Goal: Task Accomplishment & Management: Use online tool/utility

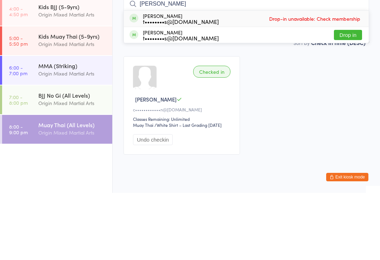
type input "[PERSON_NAME]"
click at [347, 97] on button "Drop in" at bounding box center [348, 102] width 28 height 10
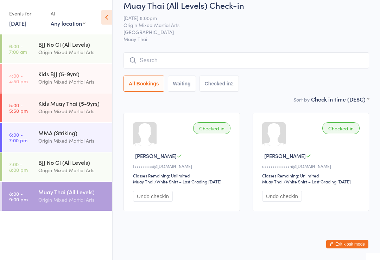
click at [246, 52] on input "search" at bounding box center [247, 60] width 246 height 16
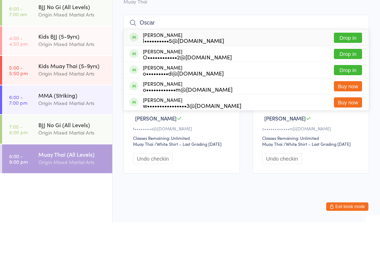
type input "Oscar"
click at [352, 103] on button "Drop in" at bounding box center [348, 108] width 28 height 10
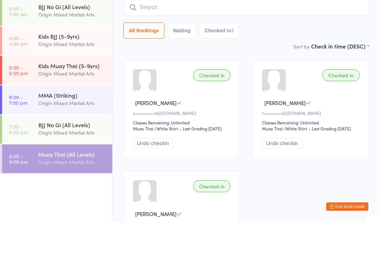
click at [17, 132] on time "6:00 - 7:00 pm" at bounding box center [18, 137] width 18 height 11
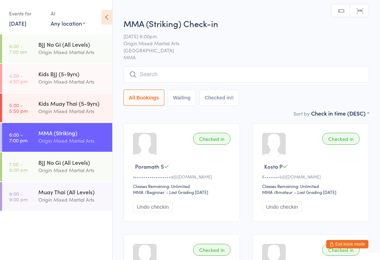
click at [157, 74] on input "search" at bounding box center [247, 75] width 246 height 16
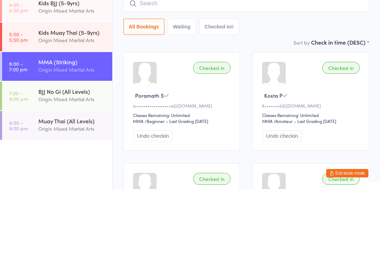
click at [26, 162] on time "7:00 - 8:00 pm" at bounding box center [18, 167] width 19 height 11
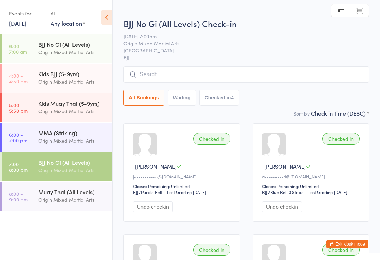
click at [148, 79] on input "search" at bounding box center [247, 75] width 246 height 16
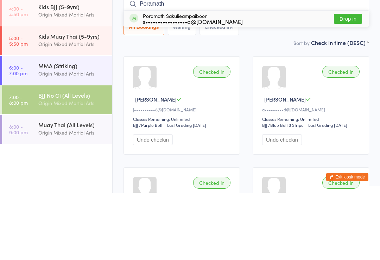
type input "Poramath"
click at [346, 81] on button "Drop in" at bounding box center [348, 86] width 28 height 10
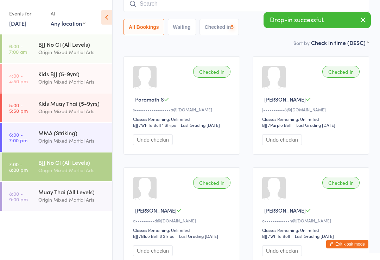
click at [49, 192] on div "Muay Thai (All Levels)" at bounding box center [72, 192] width 68 height 8
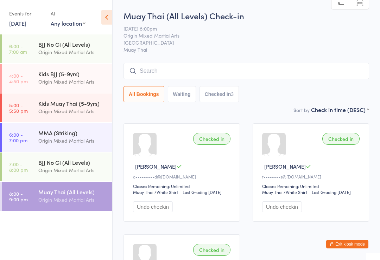
click at [307, 75] on input "search" at bounding box center [247, 71] width 246 height 16
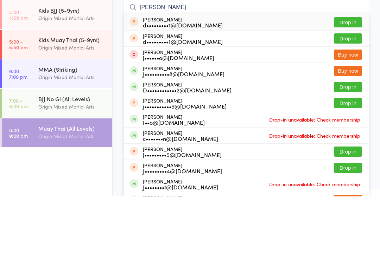
type input "Jay"
click at [353, 81] on button "Drop in" at bounding box center [348, 86] width 28 height 10
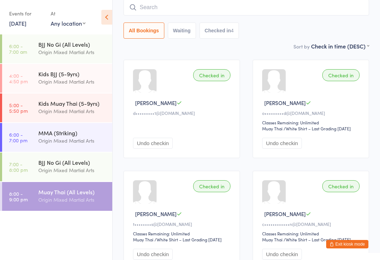
click at [342, 13] on input "search" at bounding box center [247, 7] width 246 height 16
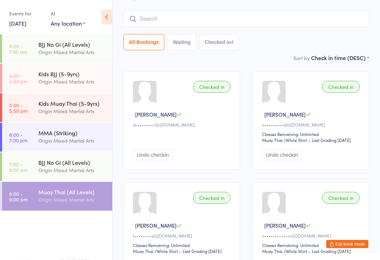
scroll to position [51, 0]
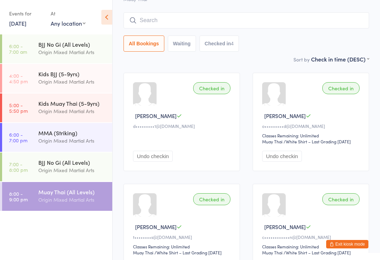
click at [346, 243] on button "Exit kiosk mode" at bounding box center [347, 244] width 42 height 8
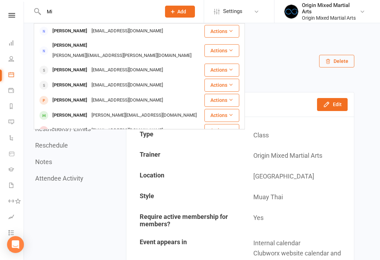
type input "M"
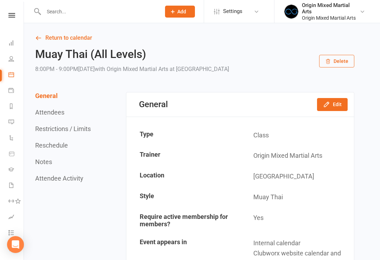
click at [10, 183] on icon at bounding box center [11, 186] width 6 height 6
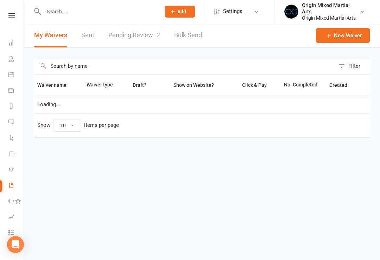
select select "100"
click at [143, 35] on link "Pending Review 2" at bounding box center [134, 35] width 52 height 24
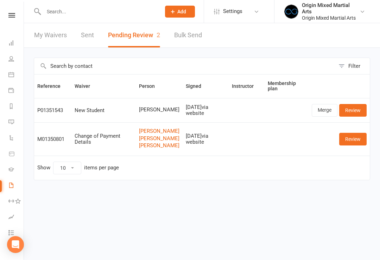
click at [326, 108] on link "Merge" at bounding box center [325, 110] width 26 height 13
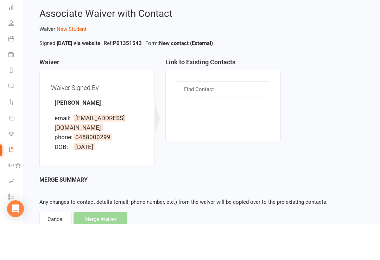
scroll to position [18, 0]
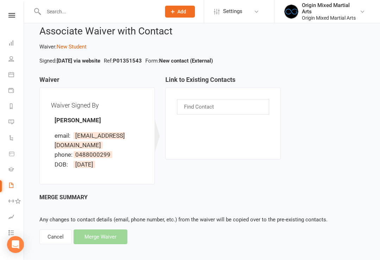
click at [51, 237] on div "Cancel" at bounding box center [55, 237] width 32 height 15
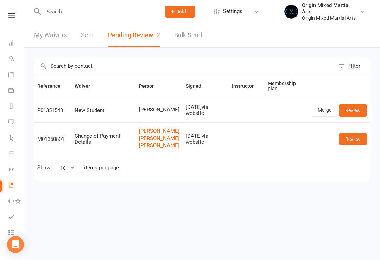
click at [356, 112] on link "Review" at bounding box center [352, 110] width 27 height 13
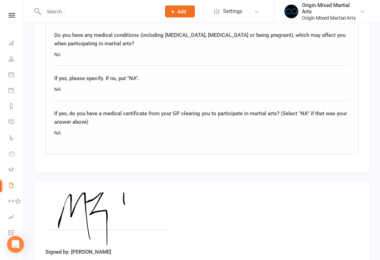
scroll to position [579, 0]
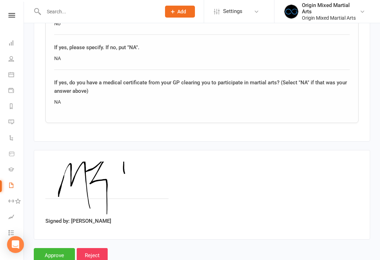
click at [48, 248] on input "Approve" at bounding box center [54, 255] width 41 height 15
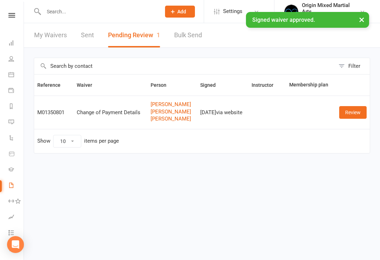
click at [40, 38] on link "My Waivers" at bounding box center [50, 35] width 33 height 24
select select "100"
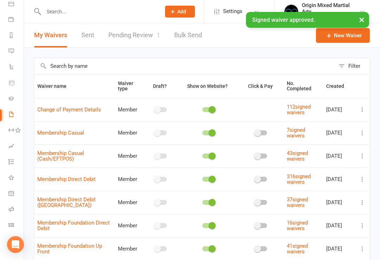
scroll to position [71, 0]
click at [11, 226] on icon at bounding box center [11, 225] width 6 height 6
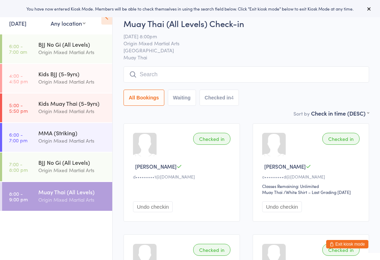
click at [163, 80] on input "search" at bounding box center [247, 75] width 246 height 16
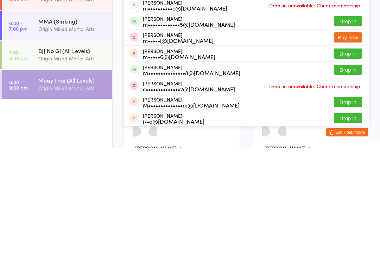
scroll to position [25, 0]
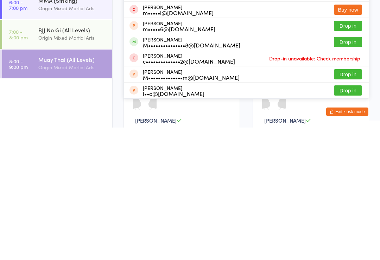
type input "Michael"
click at [351, 202] on button "Drop in" at bounding box center [348, 207] width 28 height 10
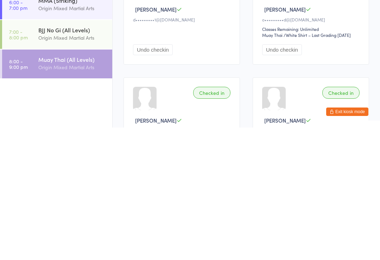
scroll to position [158, 0]
